Goal: Navigation & Orientation: Find specific page/section

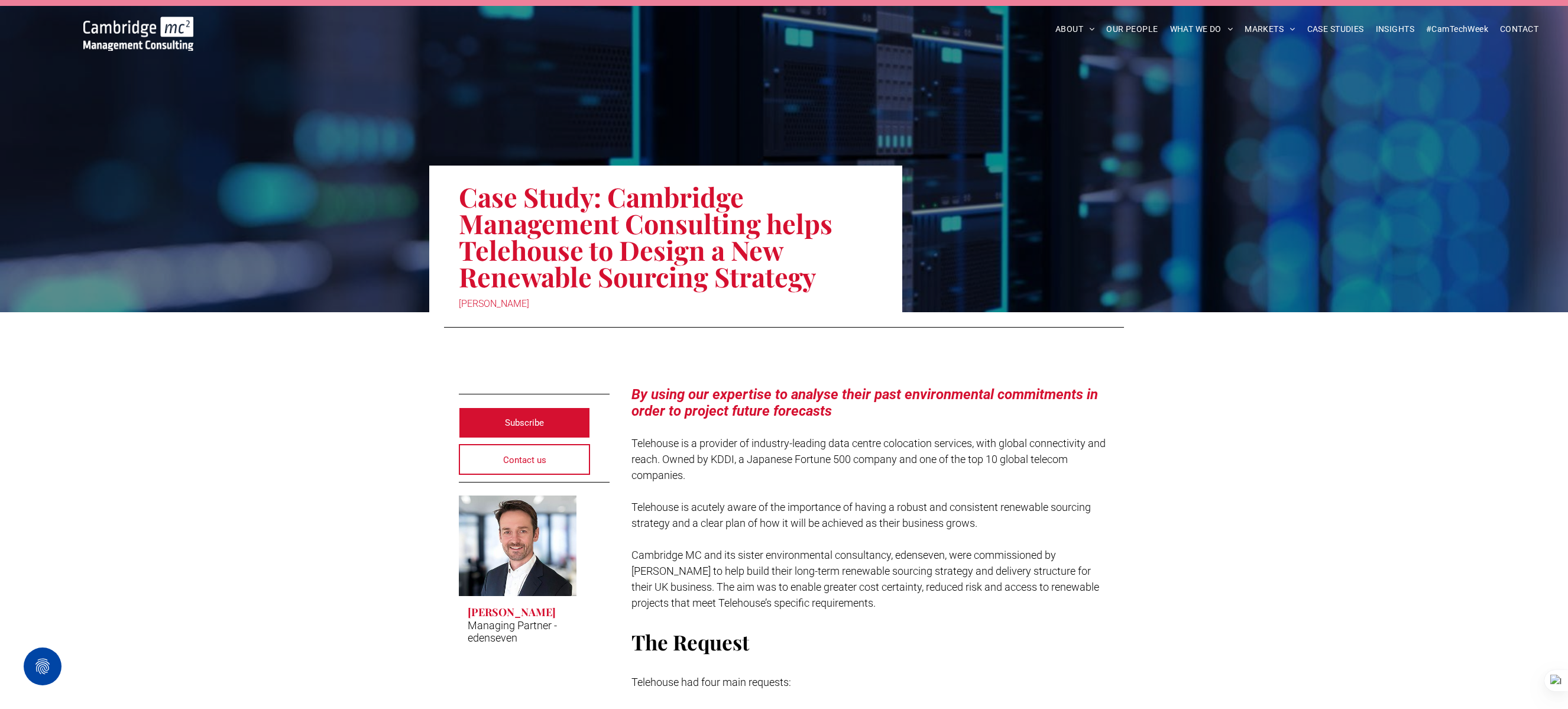
click at [162, 27] on img at bounding box center [139, 34] width 110 height 34
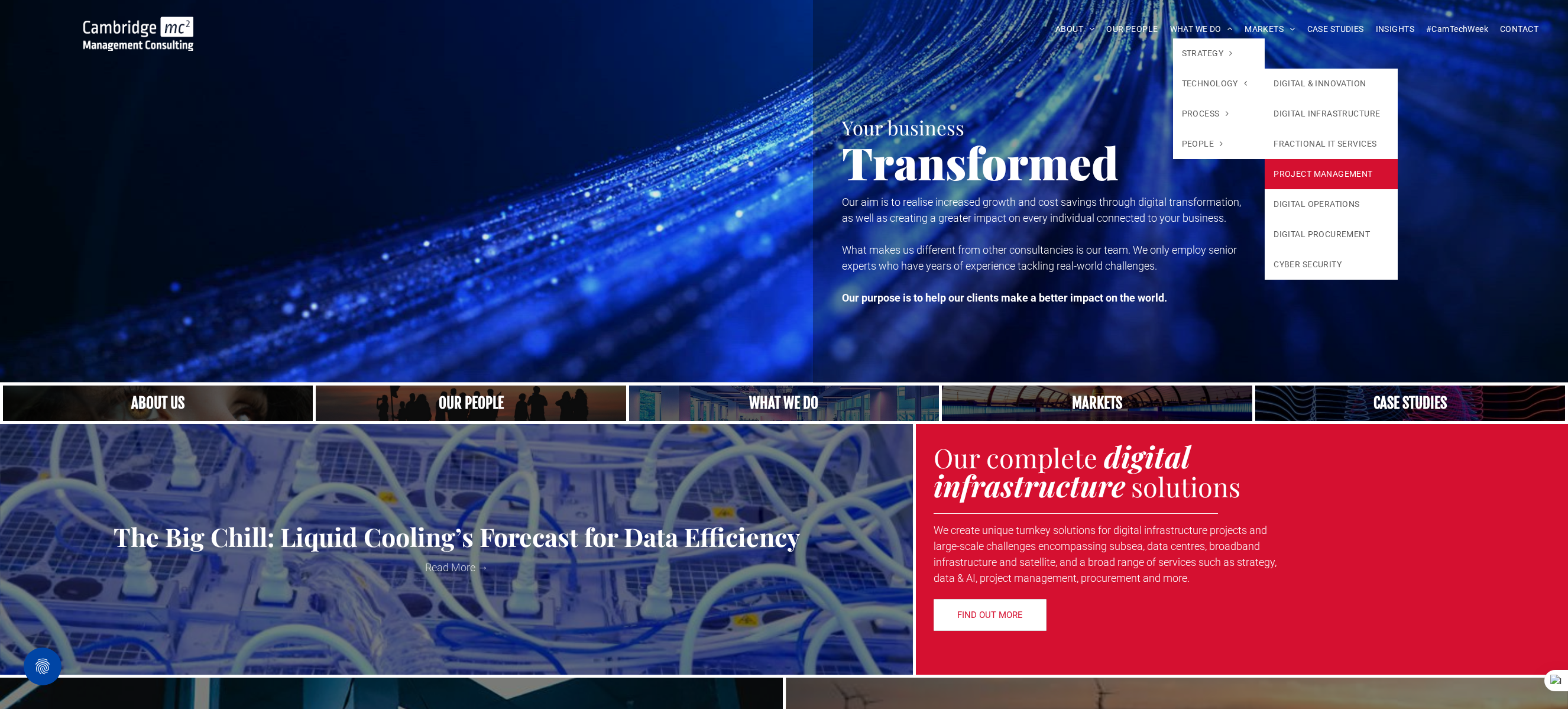
click at [1302, 179] on link "PROJECT MANAGEMENT" at bounding box center [1332, 174] width 133 height 30
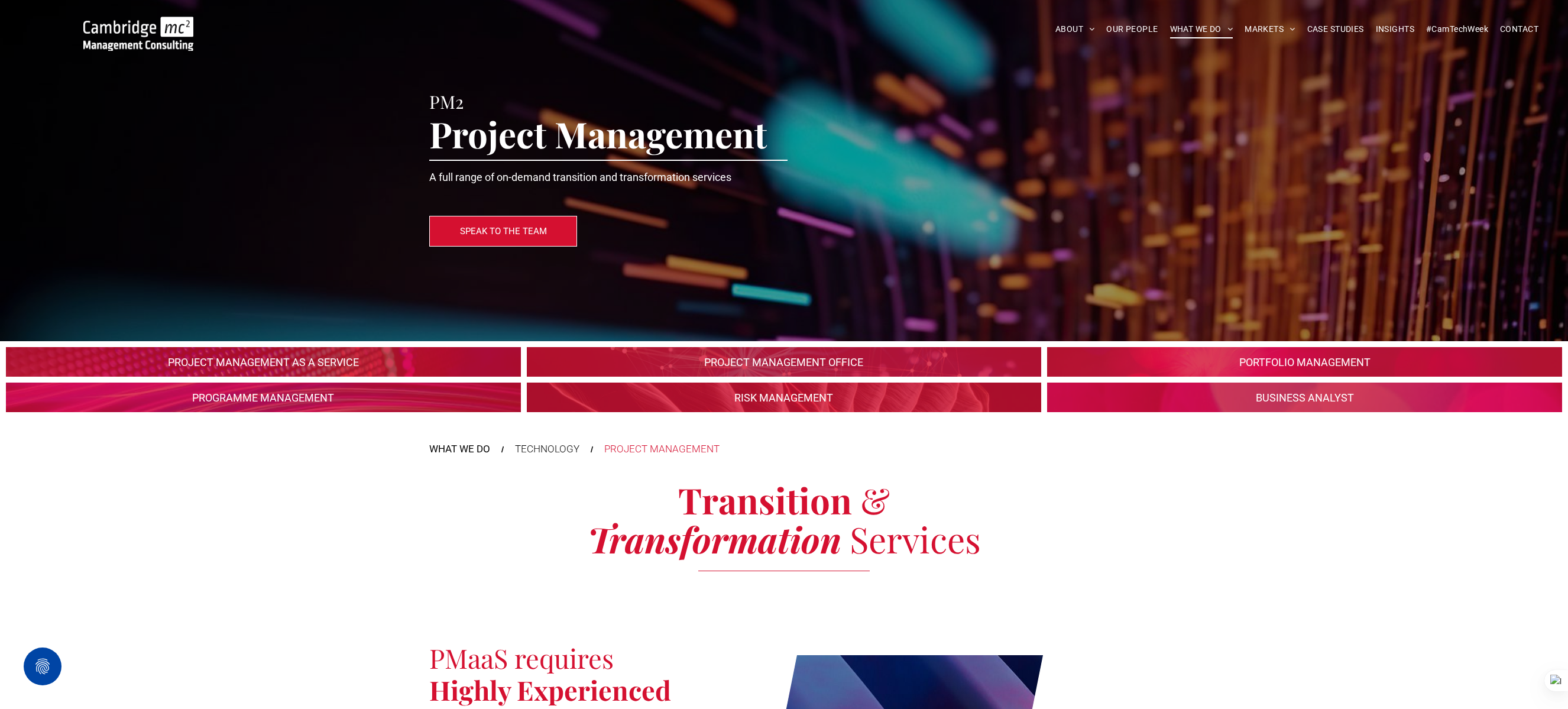
click at [163, 29] on img at bounding box center [139, 34] width 110 height 34
